Goal: Information Seeking & Learning: Learn about a topic

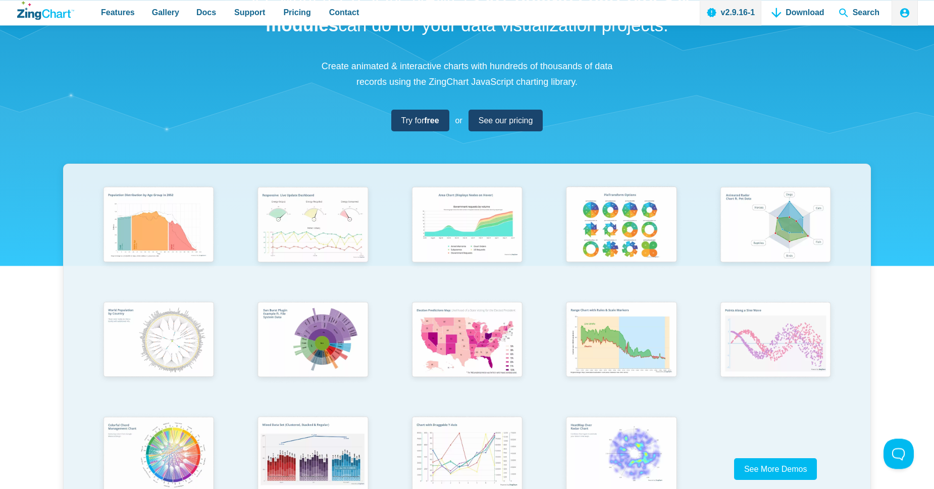
scroll to position [173, 0]
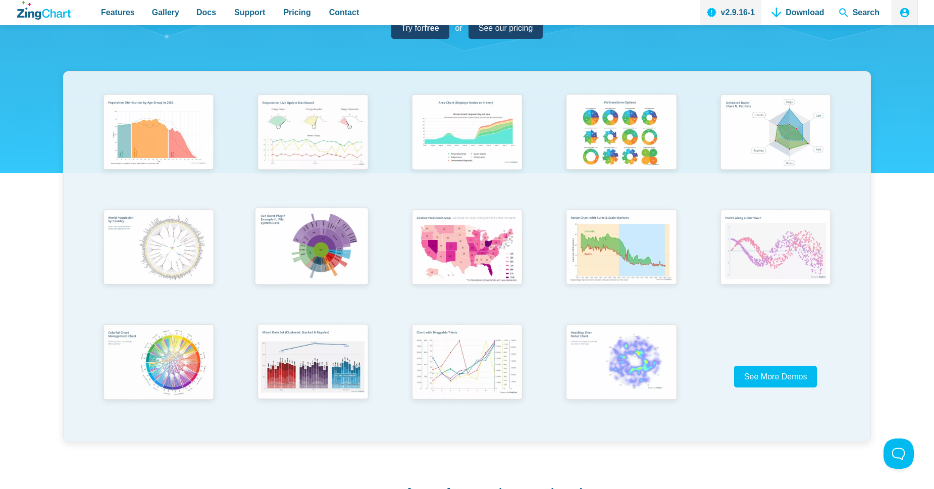
click at [319, 252] on img "App Content" at bounding box center [311, 247] width 127 height 90
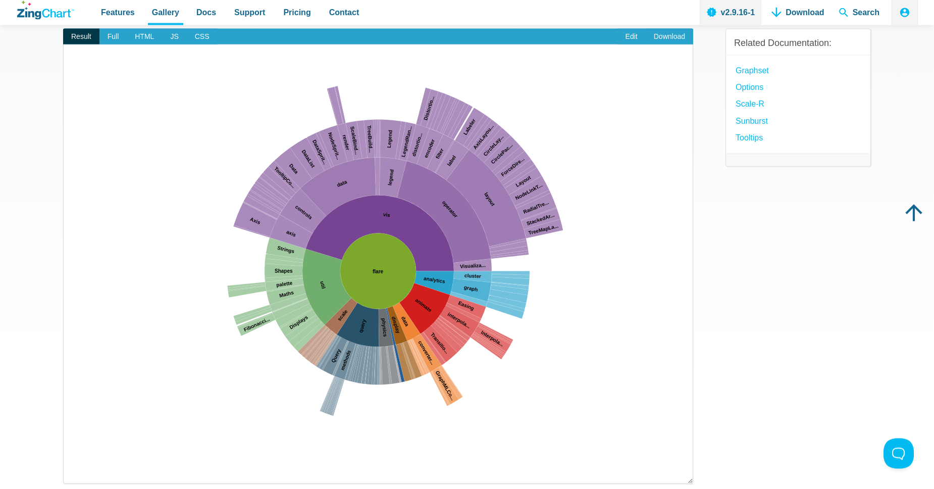
scroll to position [58, 0]
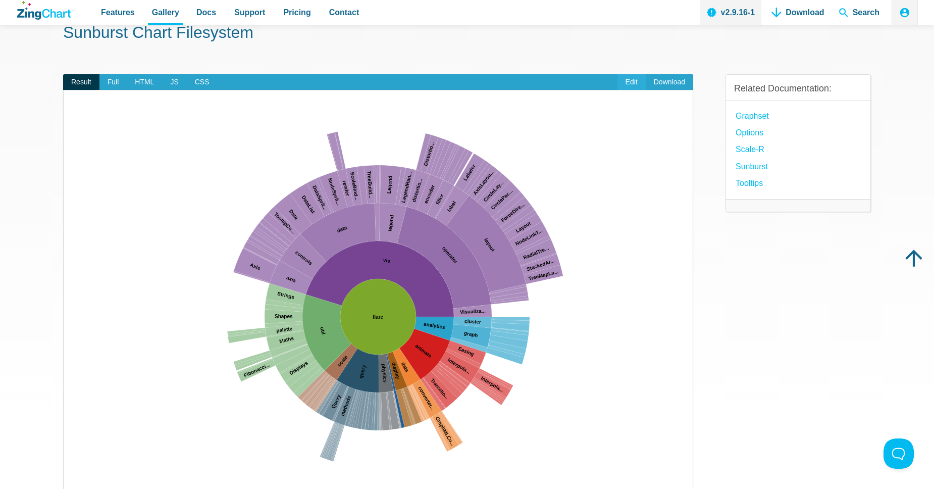
click at [633, 86] on link "Edit" at bounding box center [631, 82] width 28 height 16
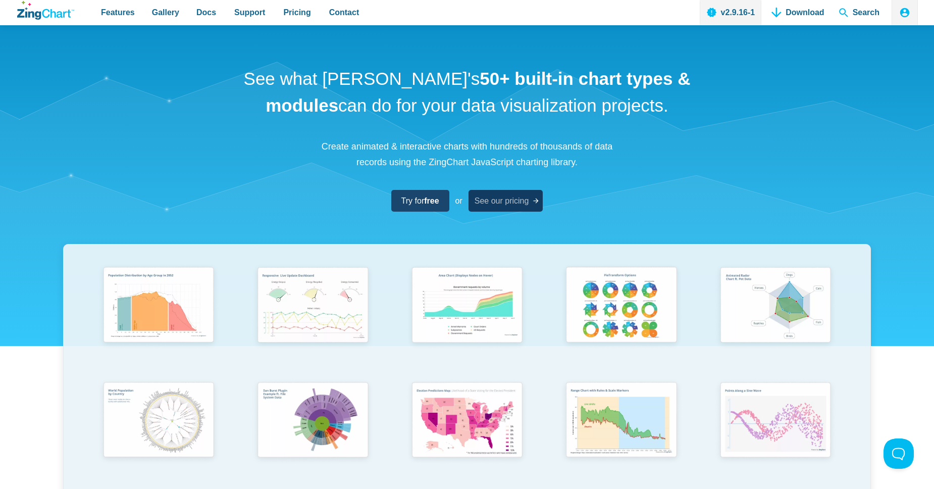
click at [500, 203] on span "See our pricing" at bounding box center [502, 201] width 55 height 14
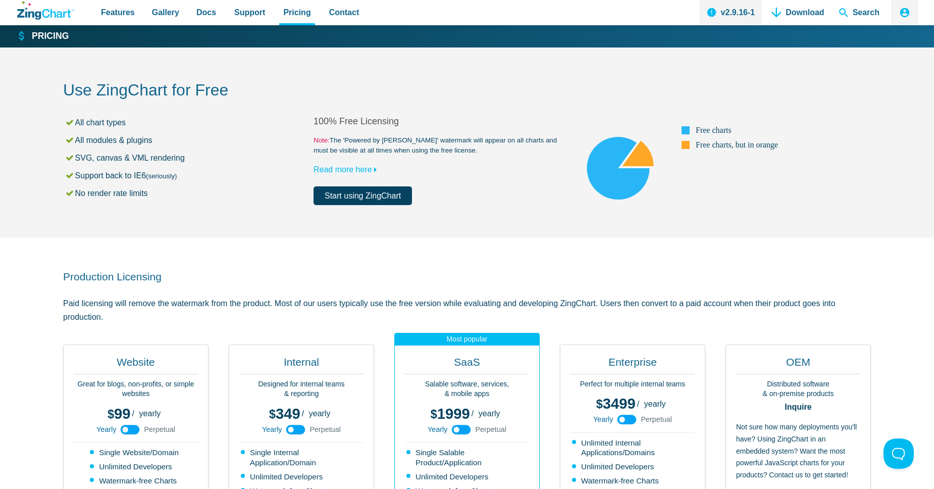
click at [152, 91] on h2 "Use ZingChart for Free" at bounding box center [467, 91] width 808 height 23
copy h2 "ZingChart"
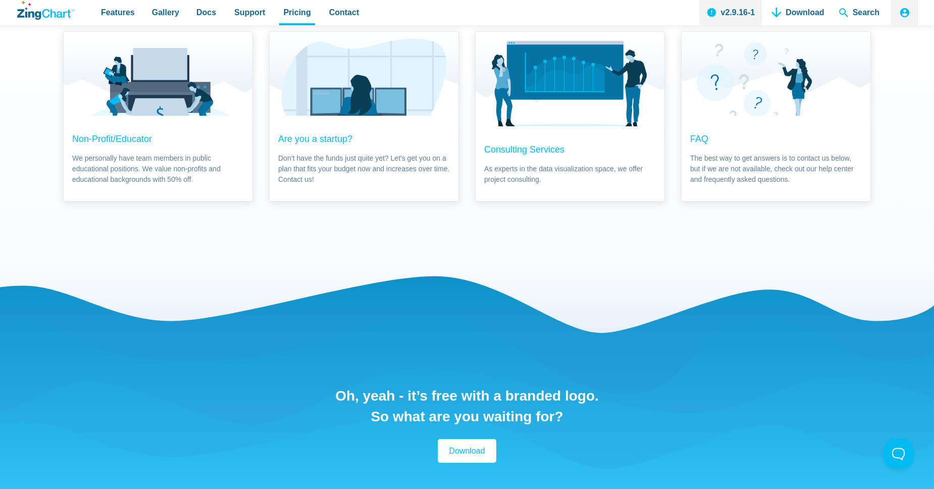
scroll to position [1263, 0]
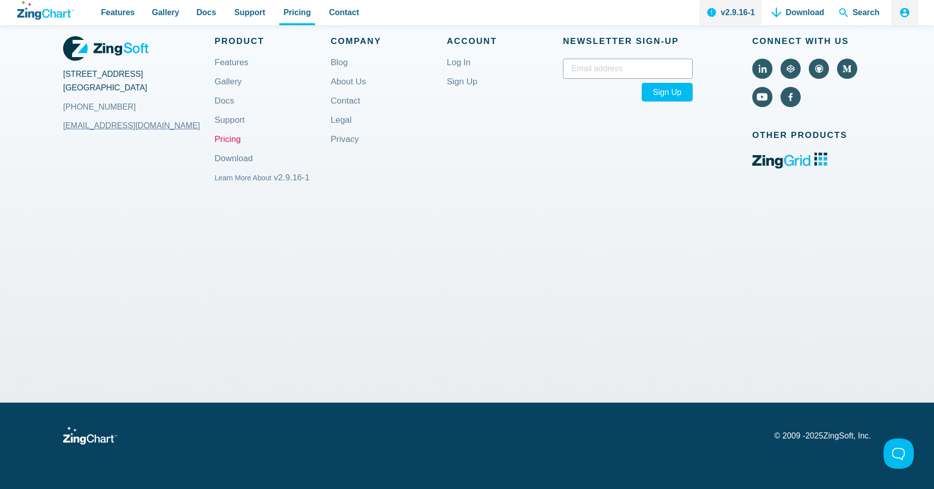
click at [829, 436] on p "© [DATE] - [DATE] ZingSoft, Inc." at bounding box center [822, 436] width 96 height 8
click at [829, 436] on p "© 2009 - 2025 ZingSoft, Inc." at bounding box center [822, 436] width 96 height 8
copy p "ZingSoft"
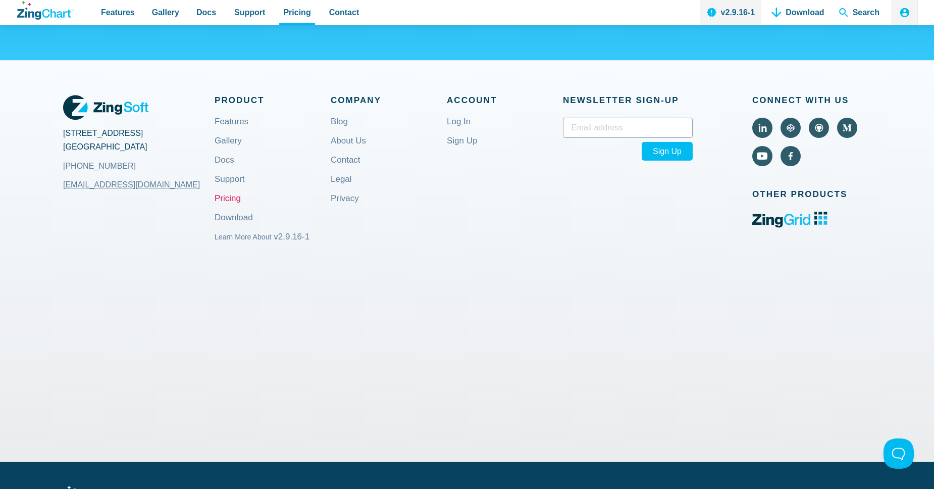
scroll to position [1090, 0]
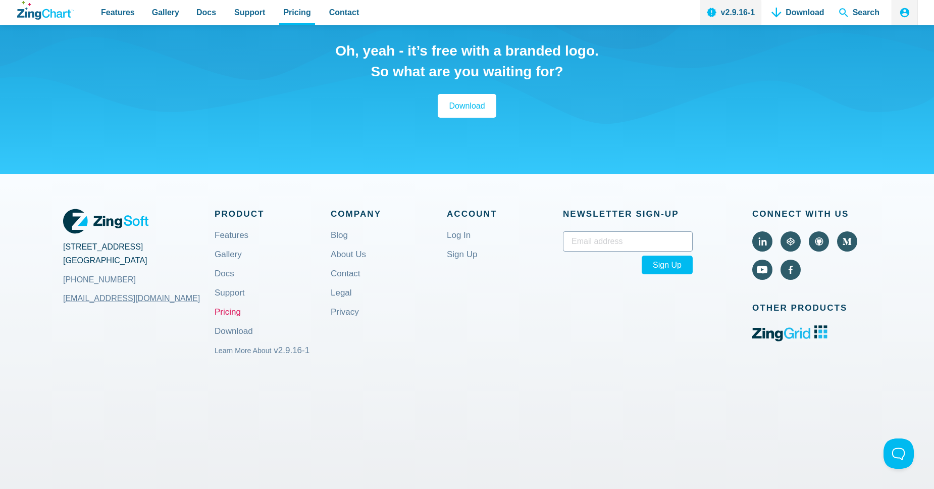
copy p "ZingSoft"
click at [353, 255] on link "About Us" at bounding box center [348, 262] width 35 height 24
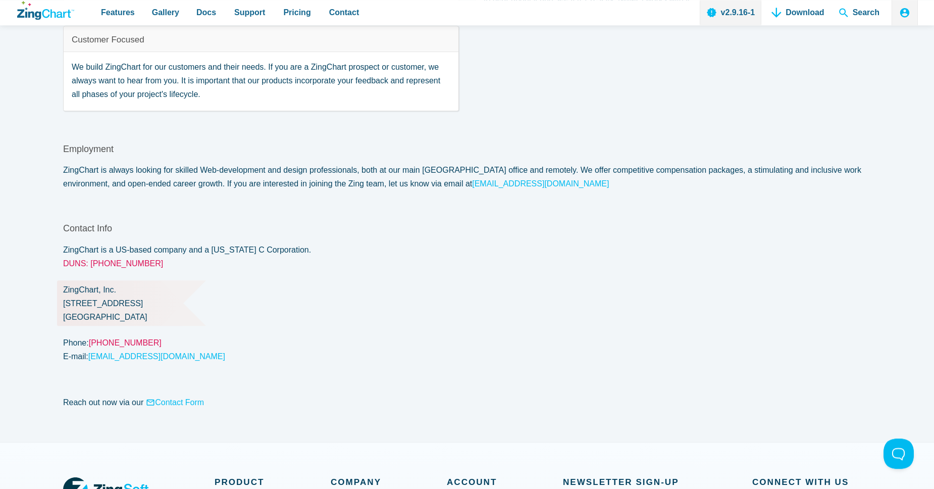
scroll to position [748, 0]
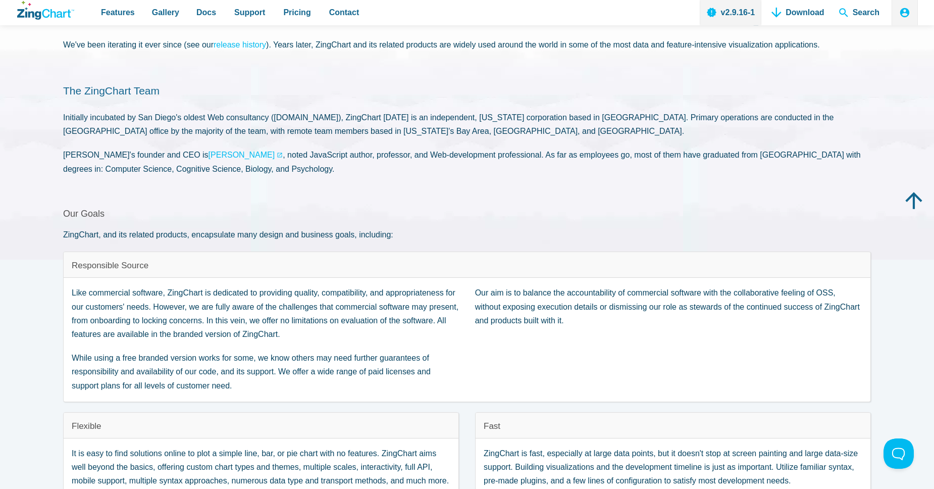
scroll to position [0, 0]
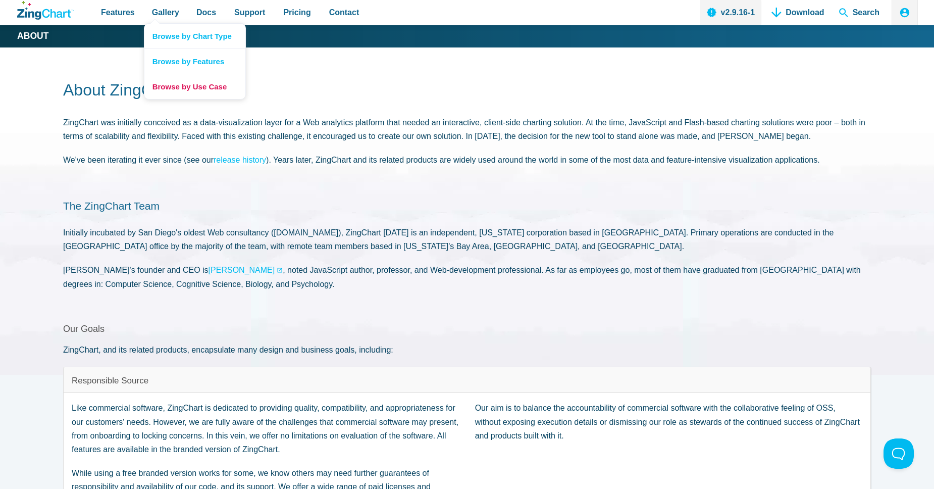
click at [208, 91] on link "Browse by Use Case" at bounding box center [194, 86] width 101 height 25
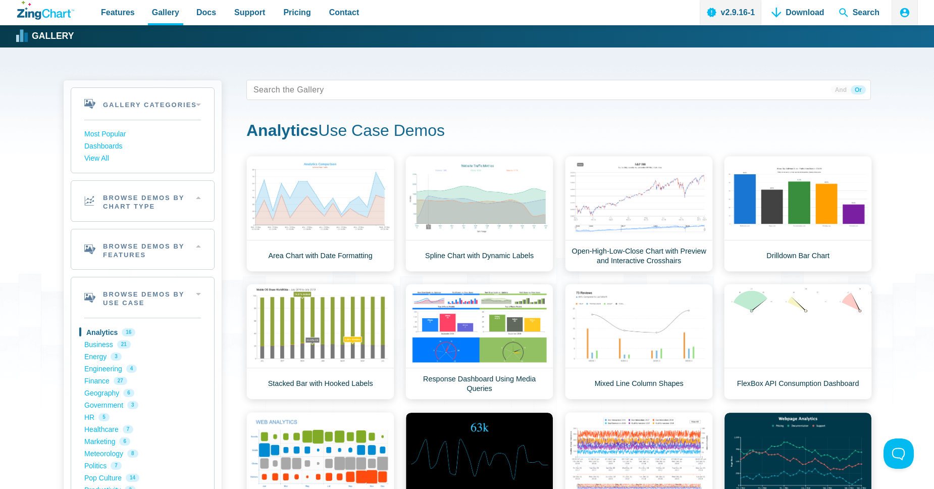
click at [47, 8] on icon "ZingChart Logo. Click to return to the homepage" at bounding box center [45, 10] width 57 height 19
